Goal: Check status: Check status

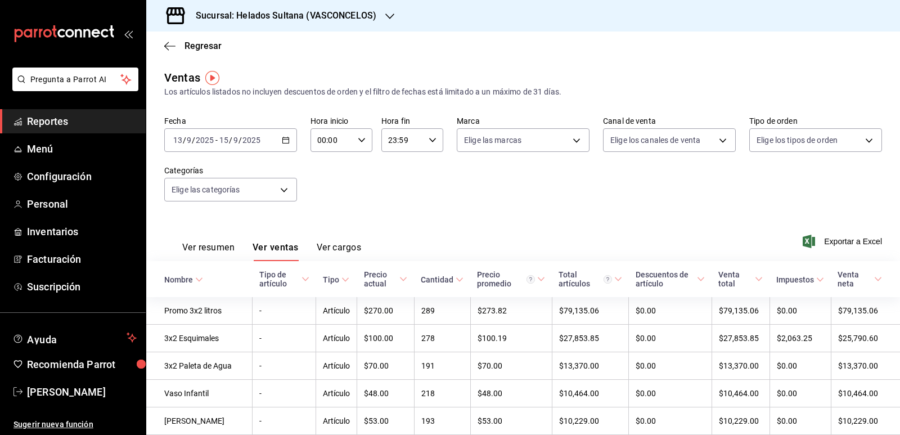
click at [56, 121] on span "Reportes" at bounding box center [82, 121] width 110 height 15
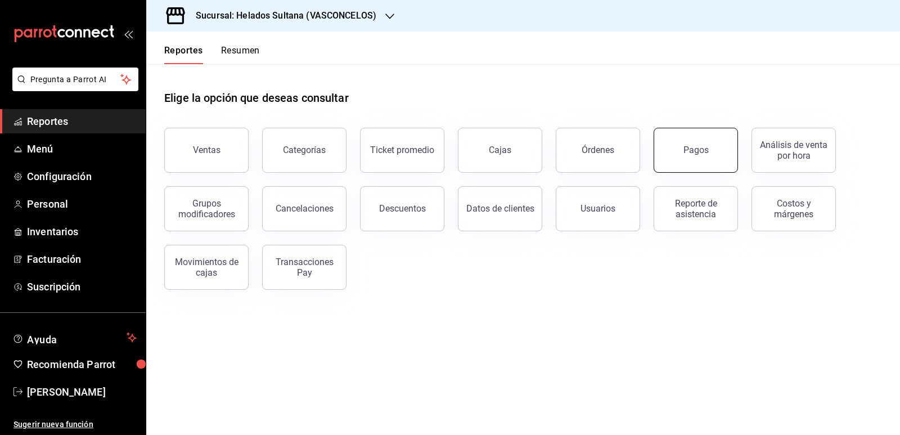
click at [698, 158] on button "Pagos" at bounding box center [696, 150] width 84 height 45
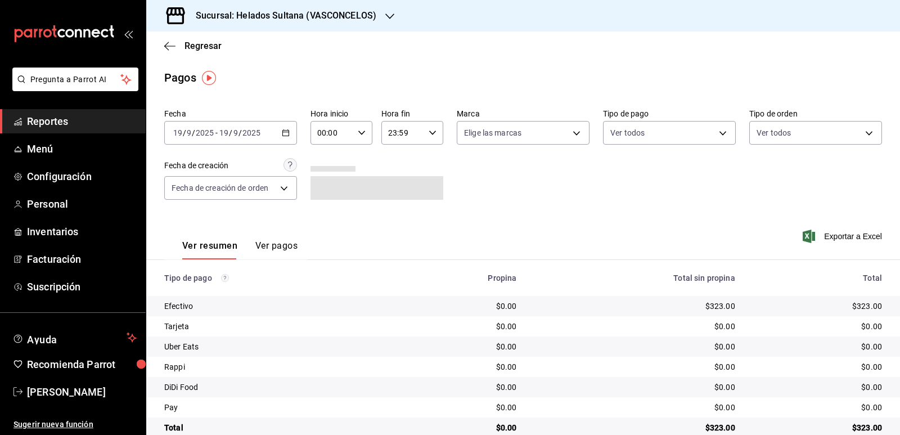
click at [289, 130] on div "[DATE] [DATE] - [DATE] [DATE]" at bounding box center [230, 133] width 133 height 24
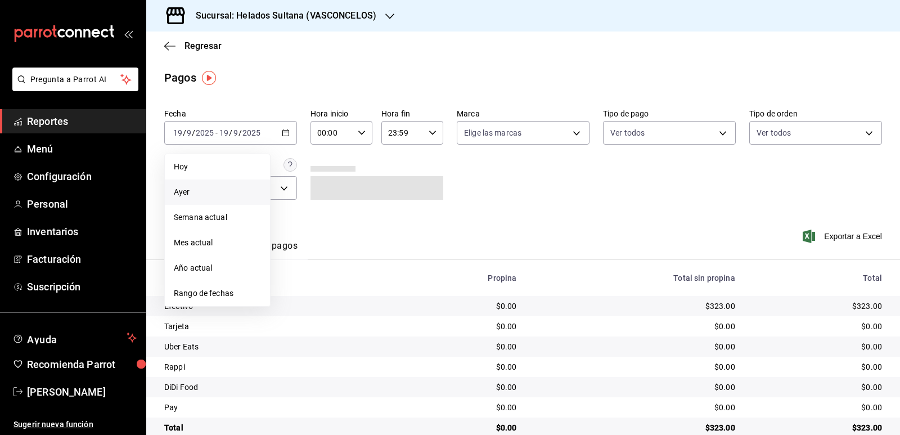
click at [230, 183] on li "Ayer" at bounding box center [217, 191] width 105 height 25
